Goal: Ask a question

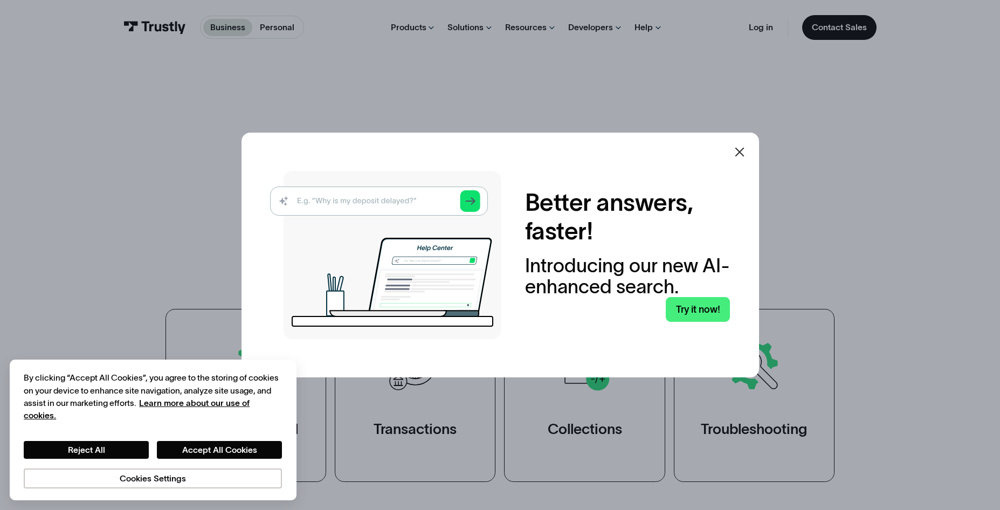
click at [741, 150] on icon at bounding box center [739, 152] width 9 height 9
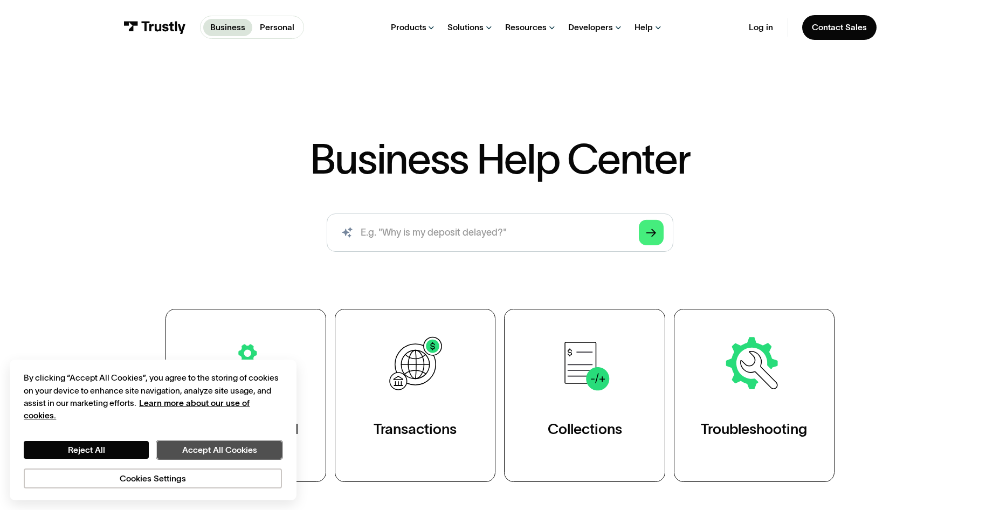
click at [219, 454] on button "Accept All Cookies" at bounding box center [219, 450] width 125 height 18
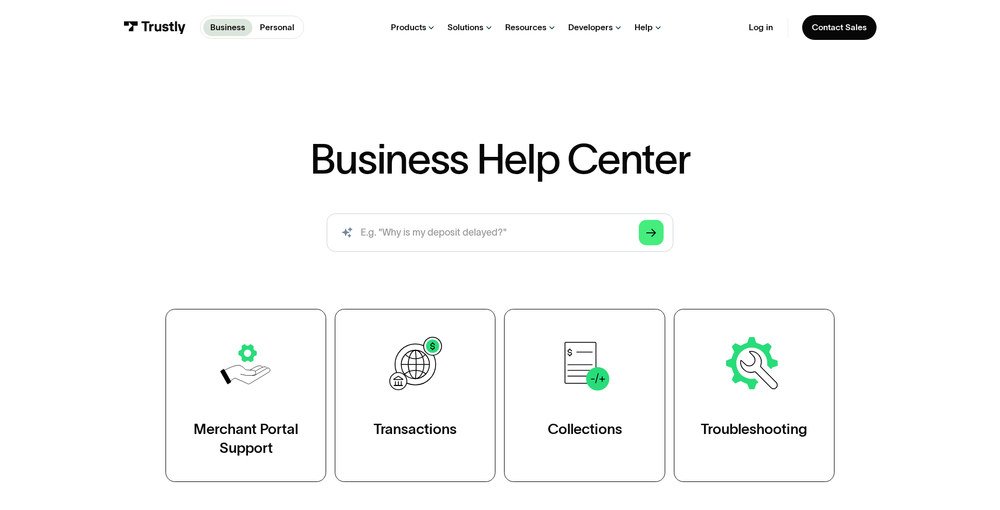
scroll to position [54, 0]
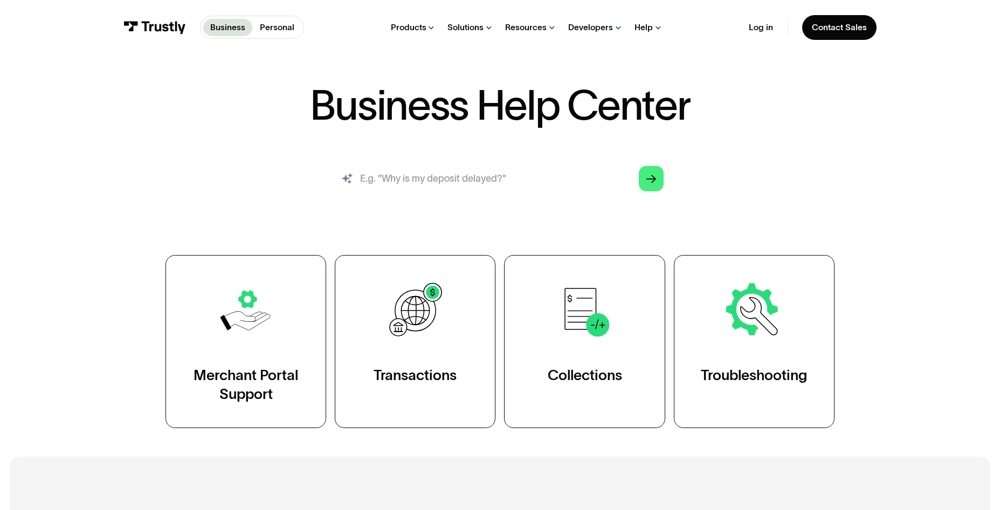
click at [487, 182] on input "search" at bounding box center [500, 179] width 347 height 38
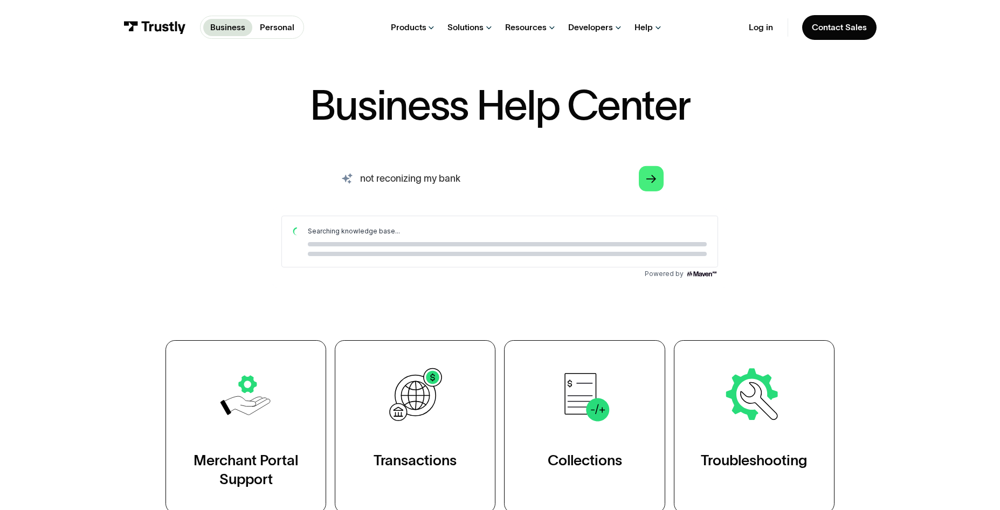
scroll to position [0, 0]
type input "not recognizing my bank"
click at [652, 183] on icon "Arrow Right" at bounding box center [651, 179] width 10 height 10
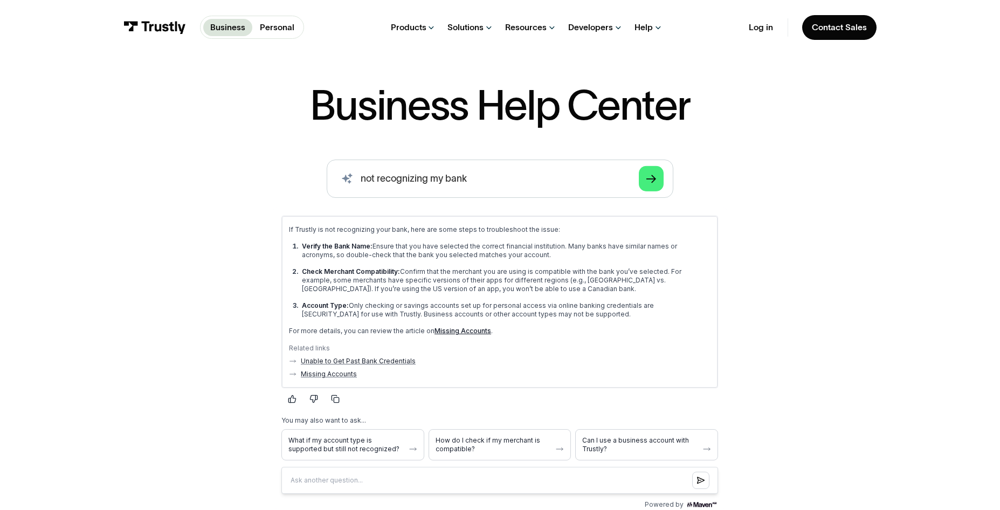
scroll to position [162, 0]
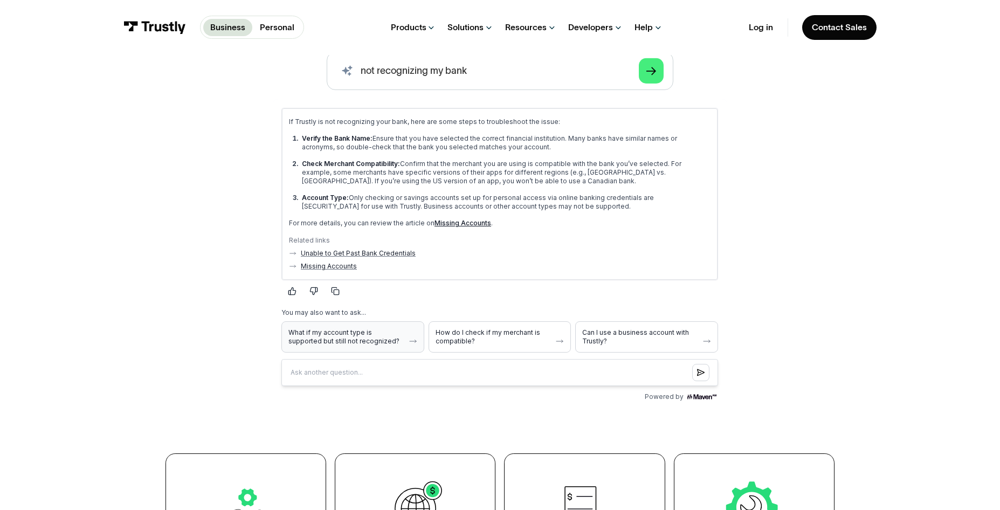
click at [407, 341] on button "What if my account type is supported but still not recognized?" at bounding box center [352, 336] width 143 height 31
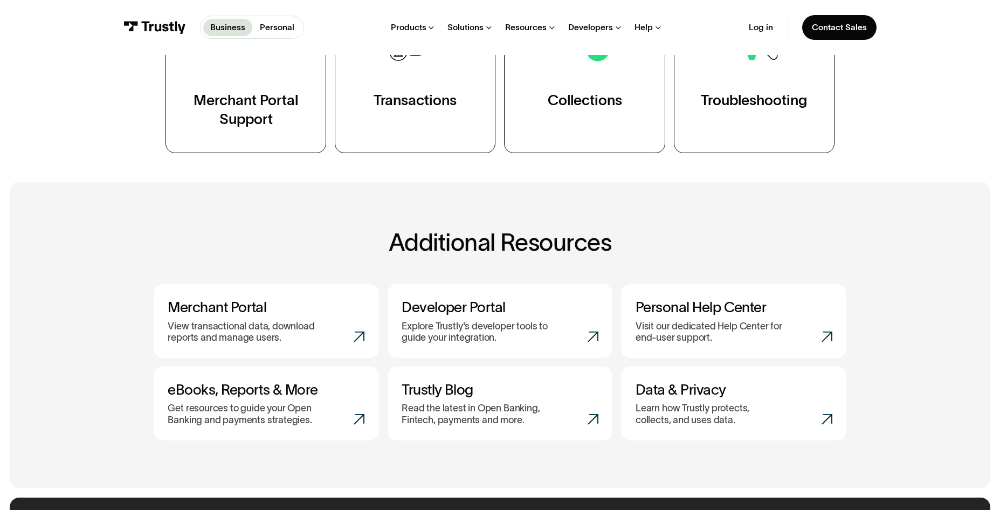
scroll to position [755, 0]
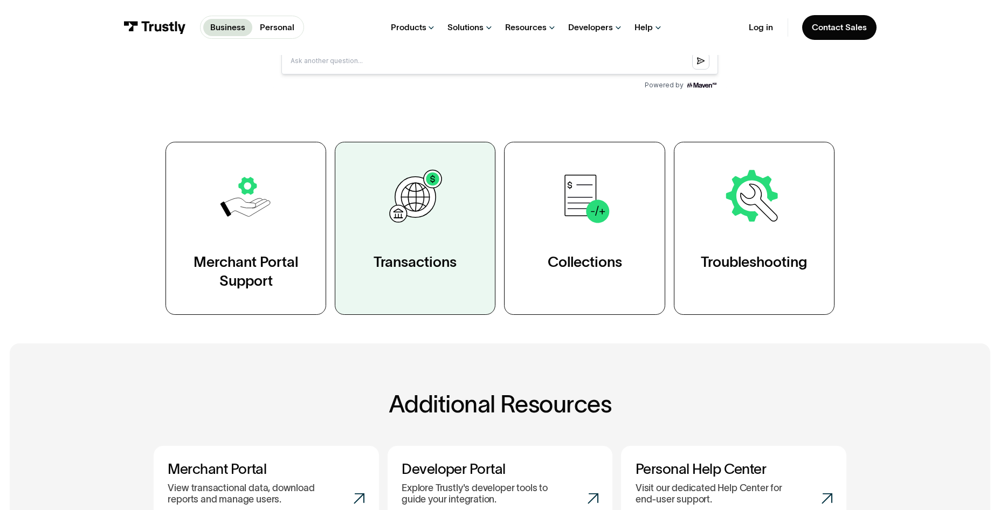
click at [416, 242] on link "Transactions" at bounding box center [415, 228] width 161 height 173
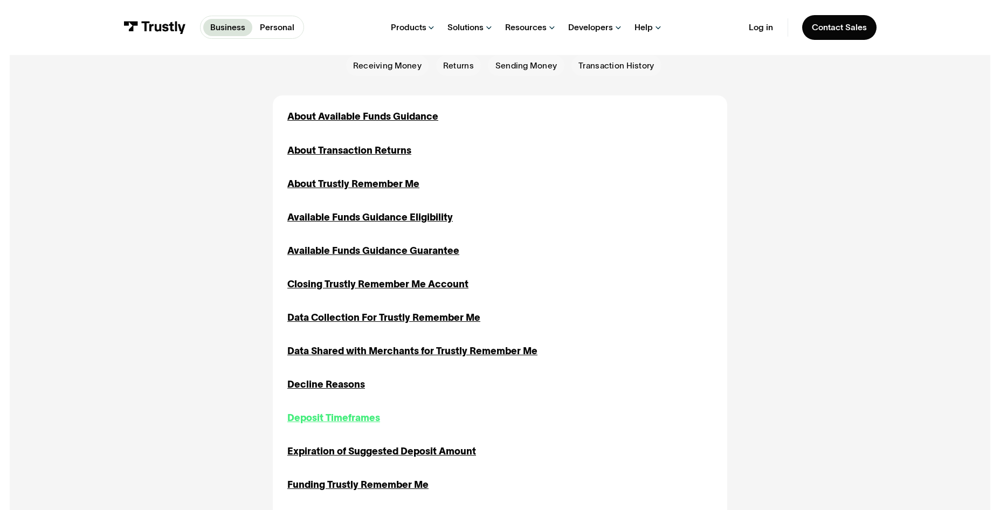
scroll to position [377, 0]
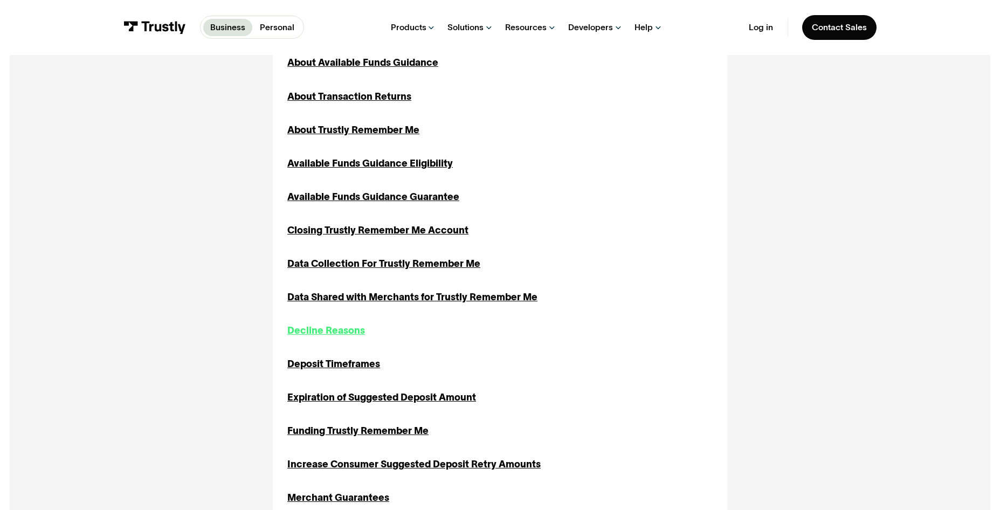
click at [327, 335] on div "Decline Reasons" at bounding box center [326, 331] width 78 height 15
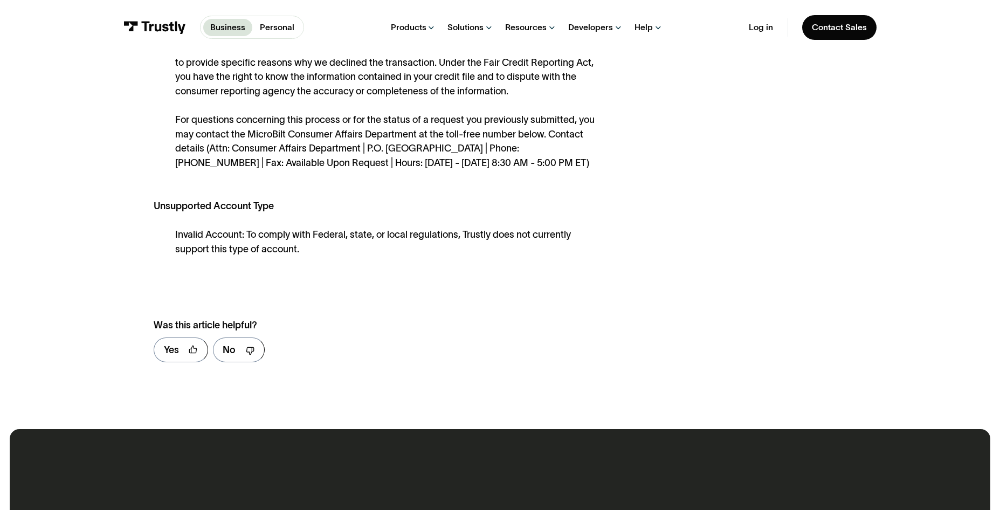
scroll to position [593, 0]
